Goal: Task Accomplishment & Management: Manage account settings

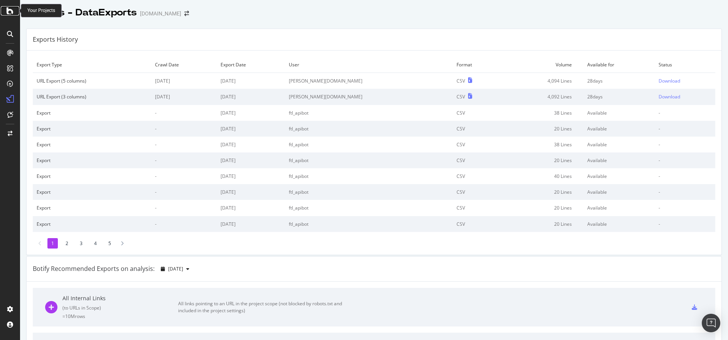
click at [10, 11] on icon at bounding box center [10, 10] width 7 height 9
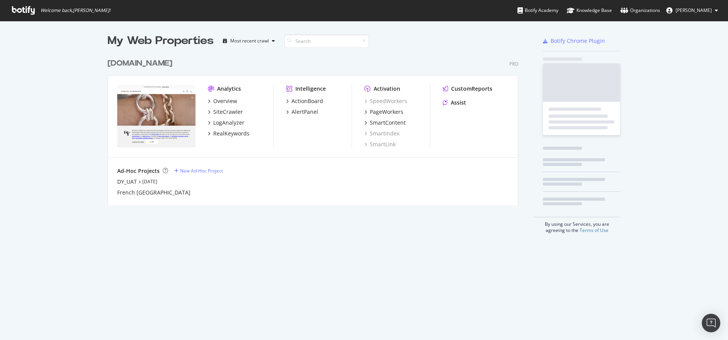
scroll to position [334, 717]
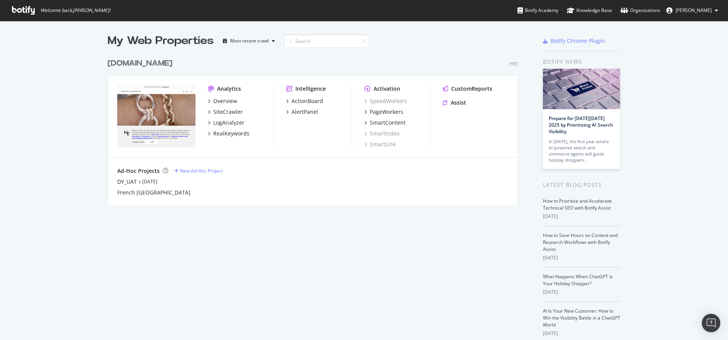
click at [161, 63] on div "[DOMAIN_NAME]" at bounding box center [140, 63] width 65 height 11
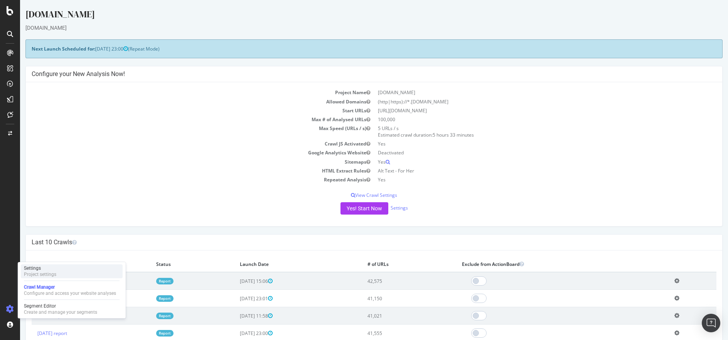
click at [80, 267] on div "Settings Project settings" at bounding box center [72, 271] width 102 height 14
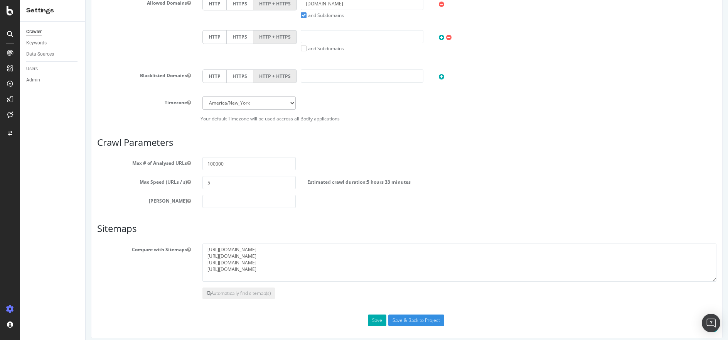
scroll to position [276, 0]
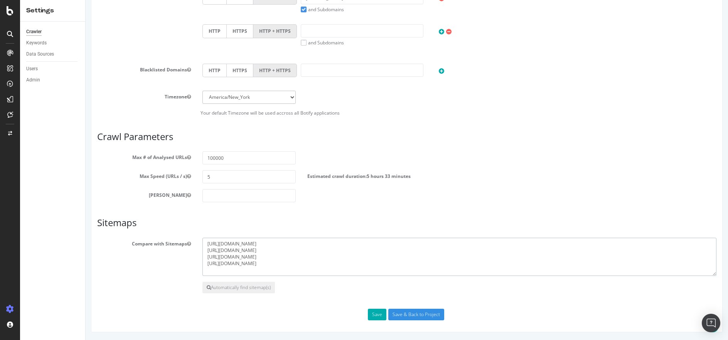
drag, startPoint x: 412, startPoint y: 256, endPoint x: 203, endPoint y: 256, distance: 209.5
click at [203, 256] on textarea "https://www.davidyurman.com/en-ca/sitemap_index.xml https://www.davidyurman.com…" at bounding box center [460, 257] width 514 height 39
paste textarea
click at [331, 248] on textarea "https://www.davidyurman.com/en-ca/sitemap_index.xml https://www.davidyurman.com…" at bounding box center [460, 257] width 514 height 39
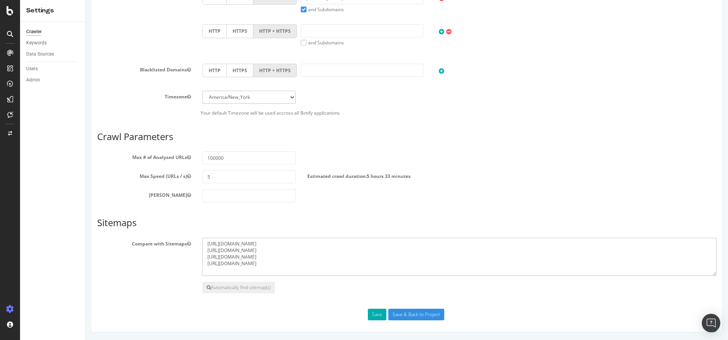
click at [331, 248] on textarea "https://www.davidyurman.com/en-ca/sitemap_index.xml https://www.davidyurman.com…" at bounding box center [460, 257] width 514 height 39
type textarea "https://www.davidyurman.com/en-ca/sitemap_index.xml https://www.davidyurman.com…"
click at [375, 316] on button "Save" at bounding box center [377, 315] width 19 height 12
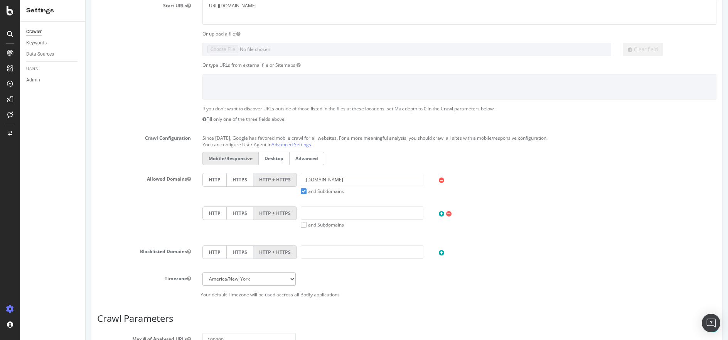
scroll to position [303, 0]
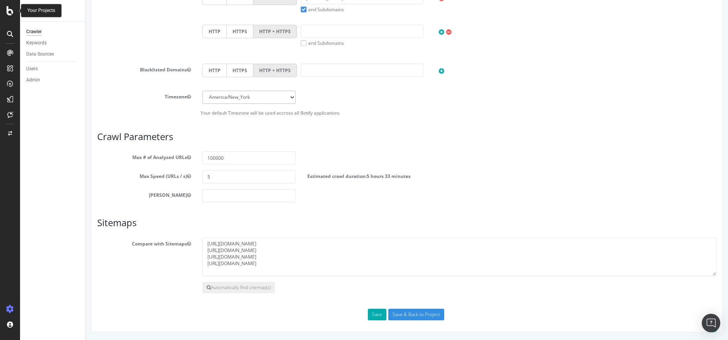
click at [6, 12] on div at bounding box center [10, 10] width 19 height 9
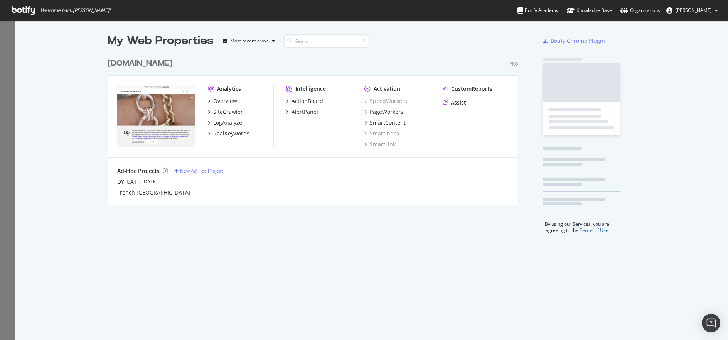
scroll to position [334, 717]
